Goal: Information Seeking & Learning: Learn about a topic

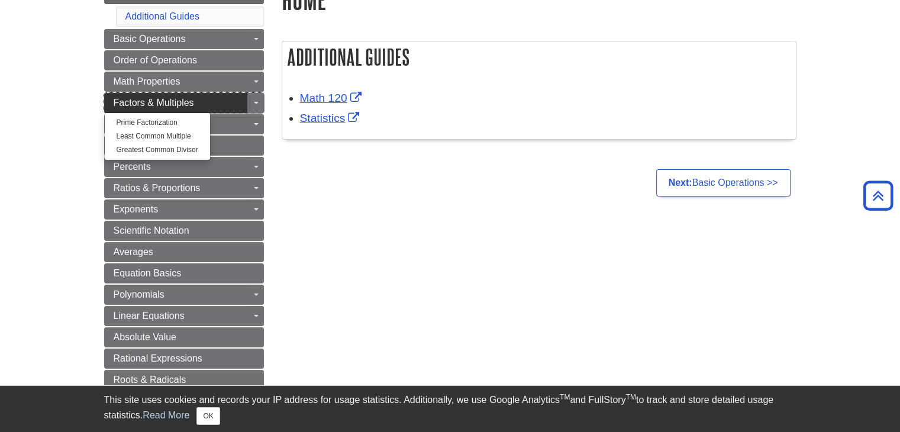
scroll to position [163, 0]
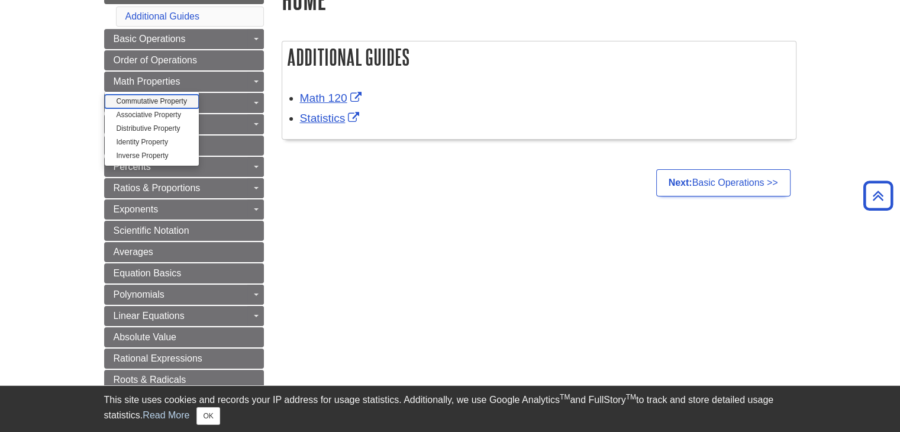
click at [178, 105] on link "Commutative Property" at bounding box center [152, 102] width 94 height 14
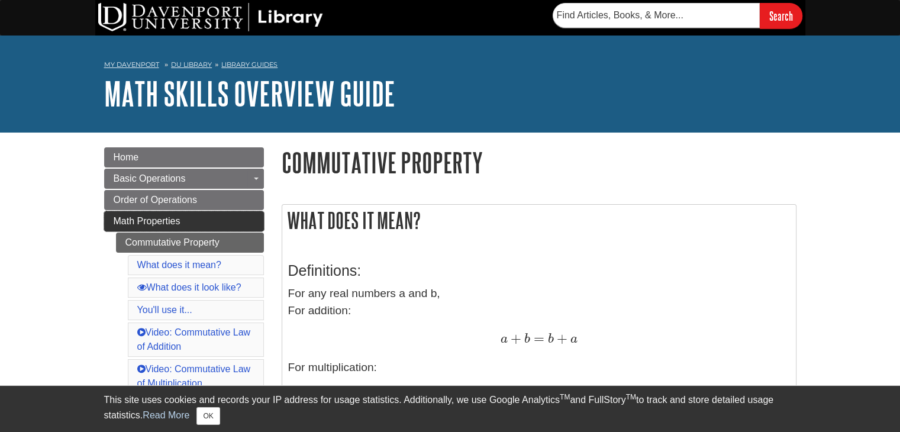
click at [235, 225] on link "Math Properties" at bounding box center [184, 221] width 160 height 20
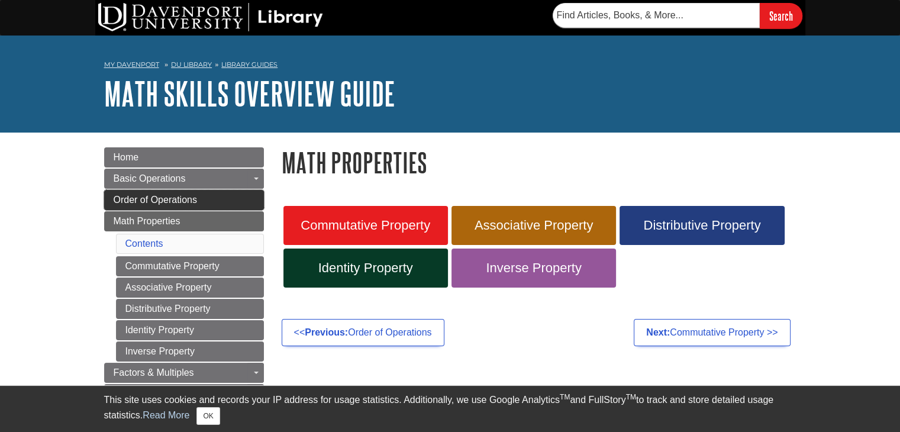
click at [225, 195] on link "Order of Operations" at bounding box center [184, 200] width 160 height 20
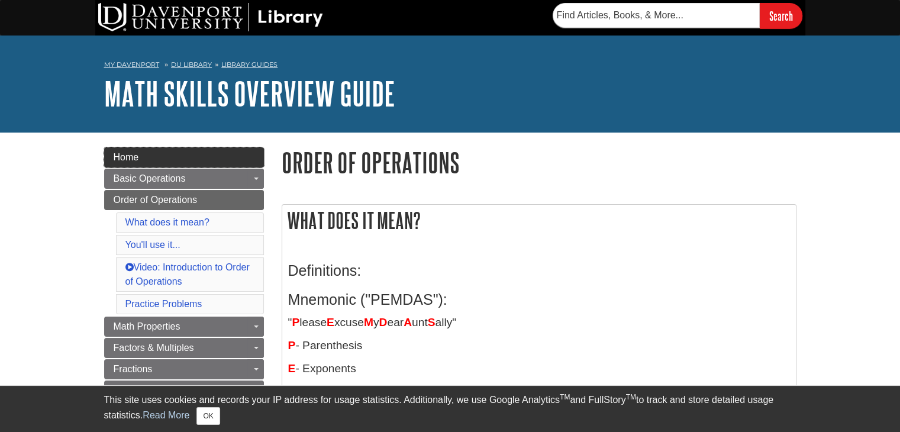
click at [221, 160] on link "Home" at bounding box center [184, 157] width 160 height 20
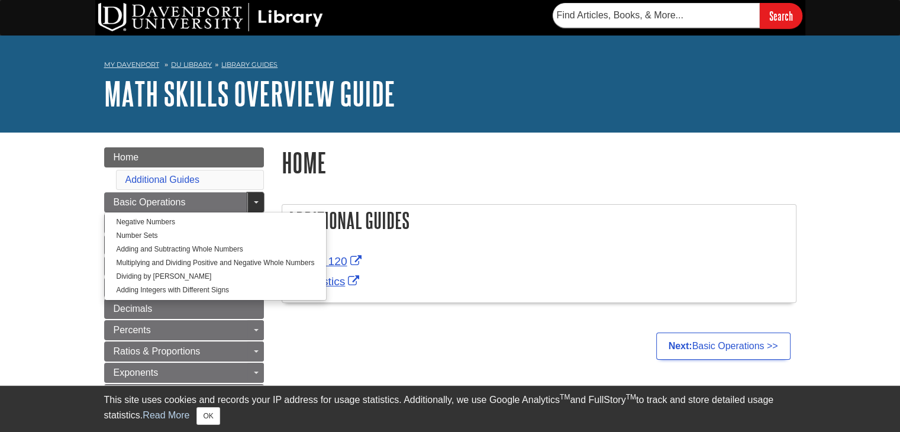
click at [255, 205] on link "Toggle Dropdown" at bounding box center [255, 202] width 17 height 20
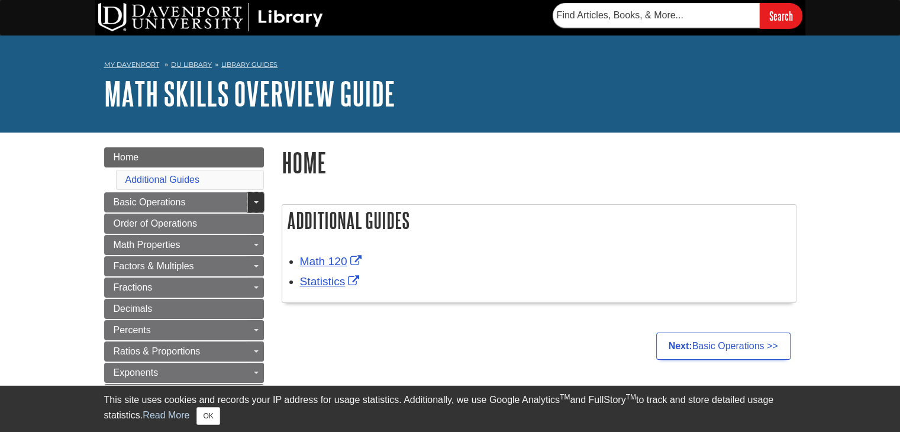
click at [255, 205] on link "Toggle Dropdown" at bounding box center [255, 202] width 17 height 20
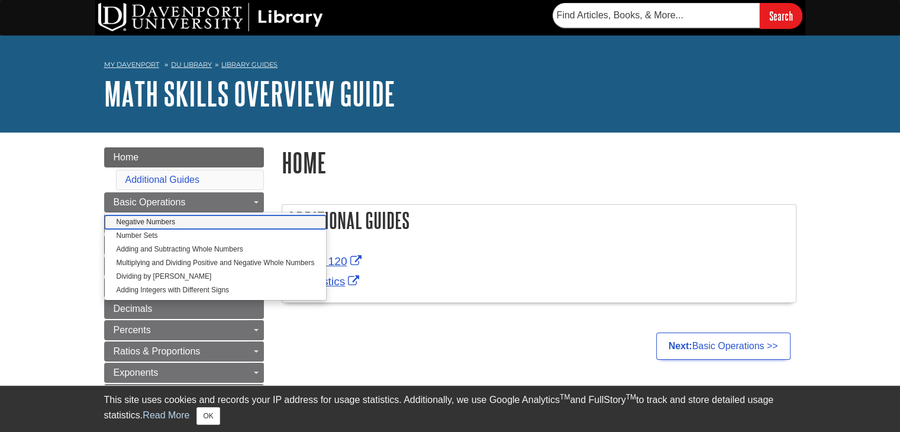
click at [227, 217] on link "Negative Numbers" at bounding box center [216, 222] width 222 height 14
